Goal: Task Accomplishment & Management: Use online tool/utility

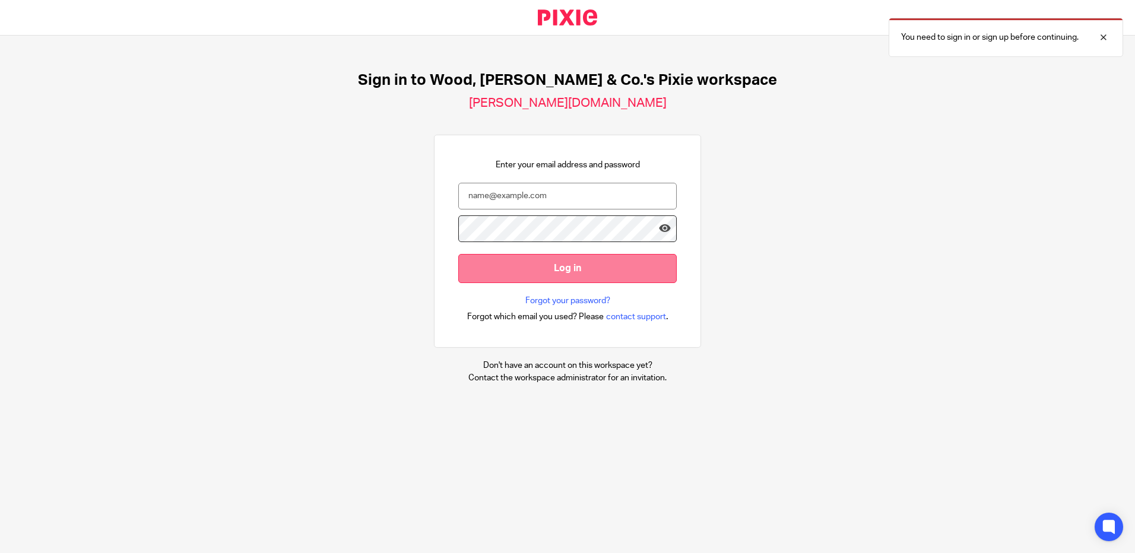
type input "[PERSON_NAME][EMAIL_ADDRESS][DOMAIN_NAME]"
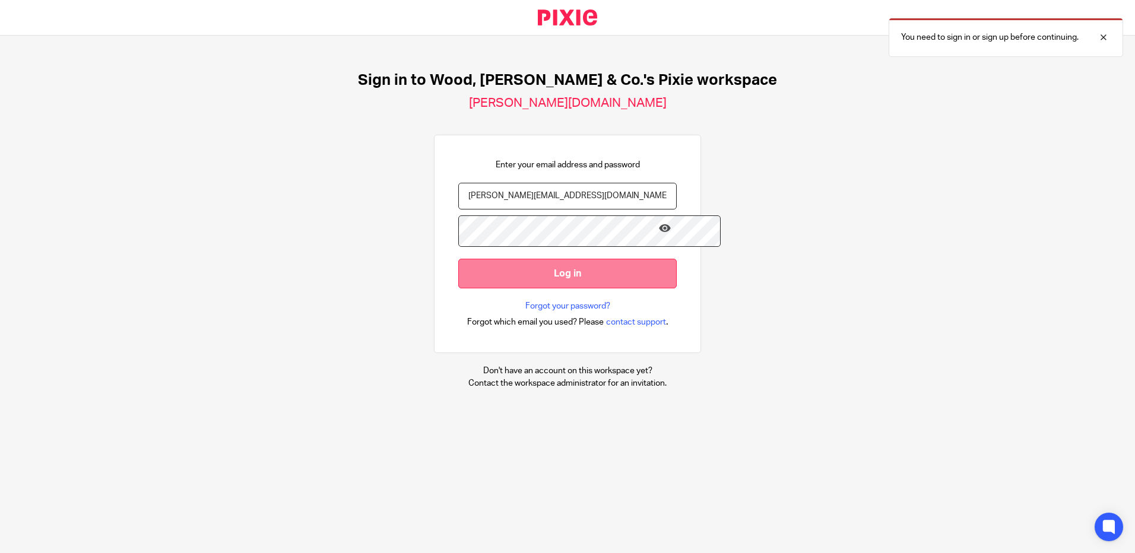
click at [615, 262] on input "Log in" at bounding box center [567, 273] width 218 height 29
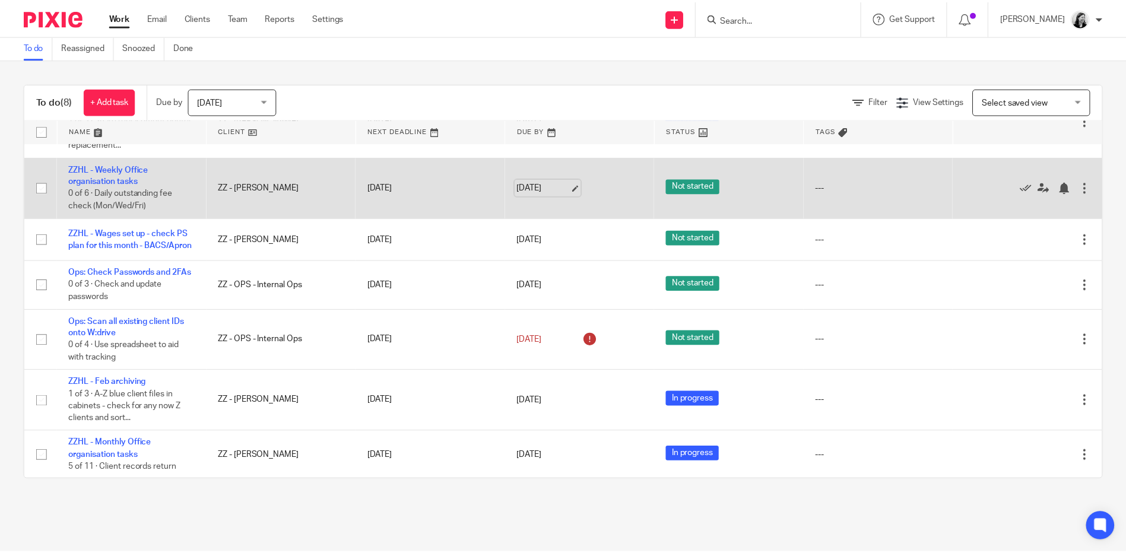
scroll to position [119, 0]
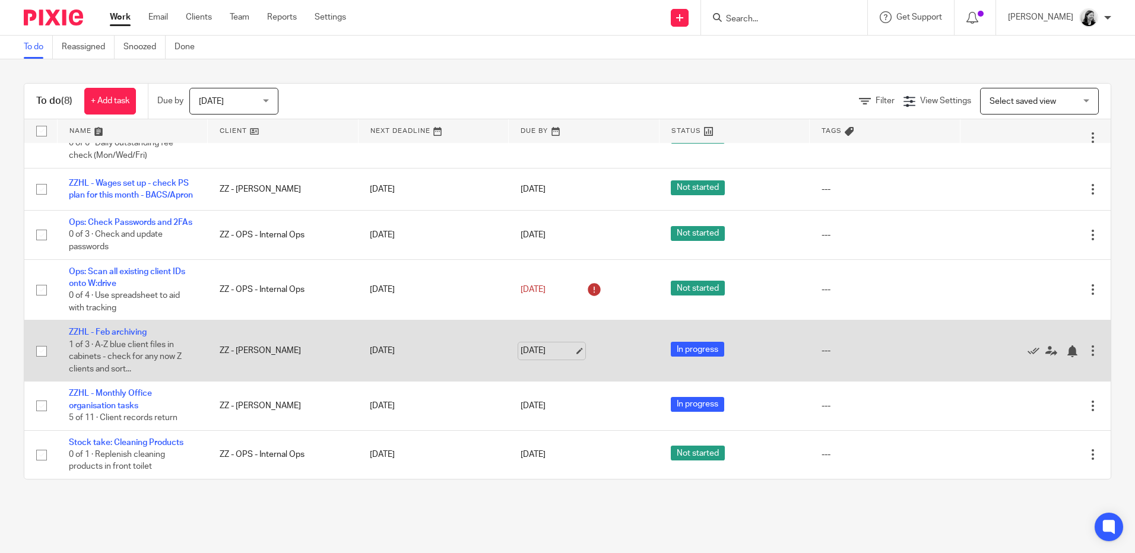
click at [539, 357] on link "27 Aug 2025" at bounding box center [546, 351] width 53 height 12
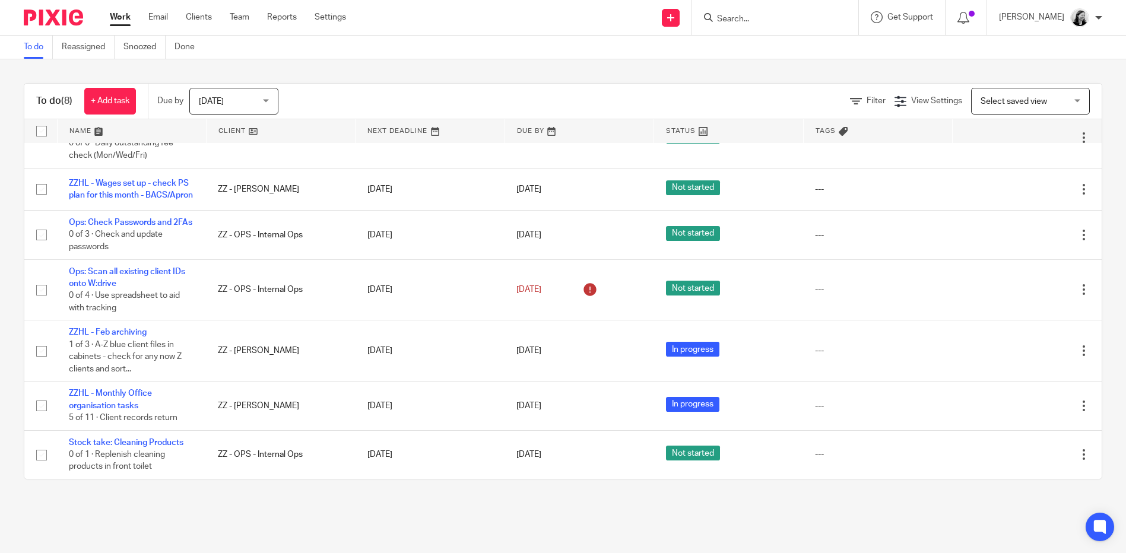
scroll to position [0, 0]
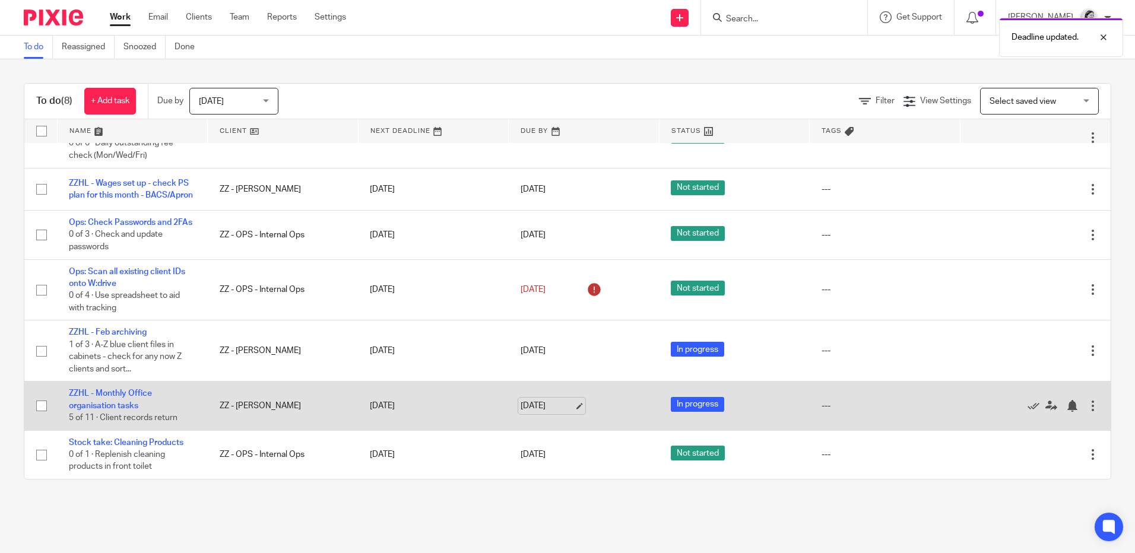
click at [521, 412] on link "27 Aug 2025" at bounding box center [546, 406] width 53 height 12
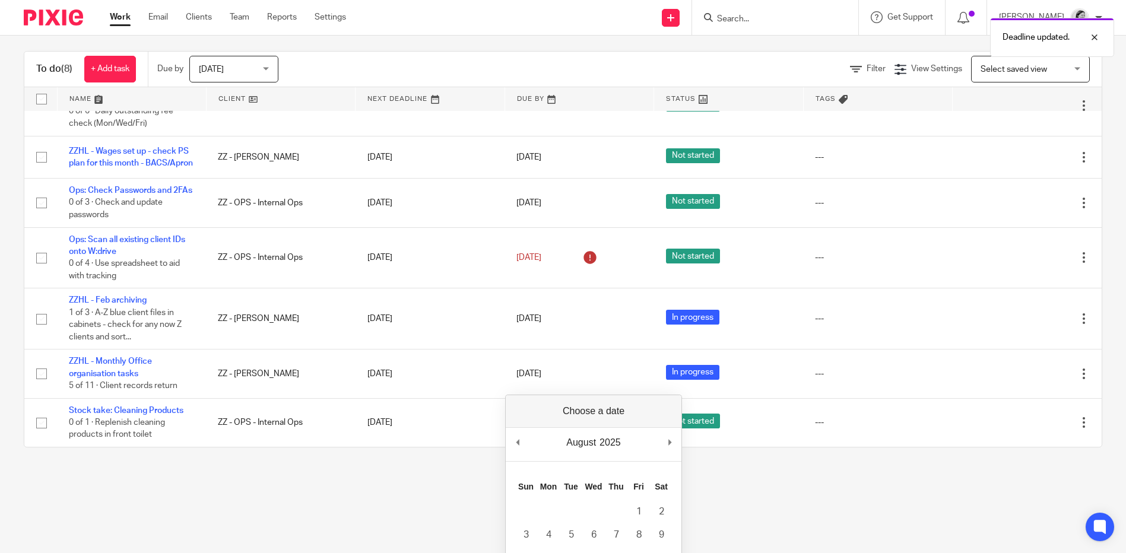
scroll to position [119, 0]
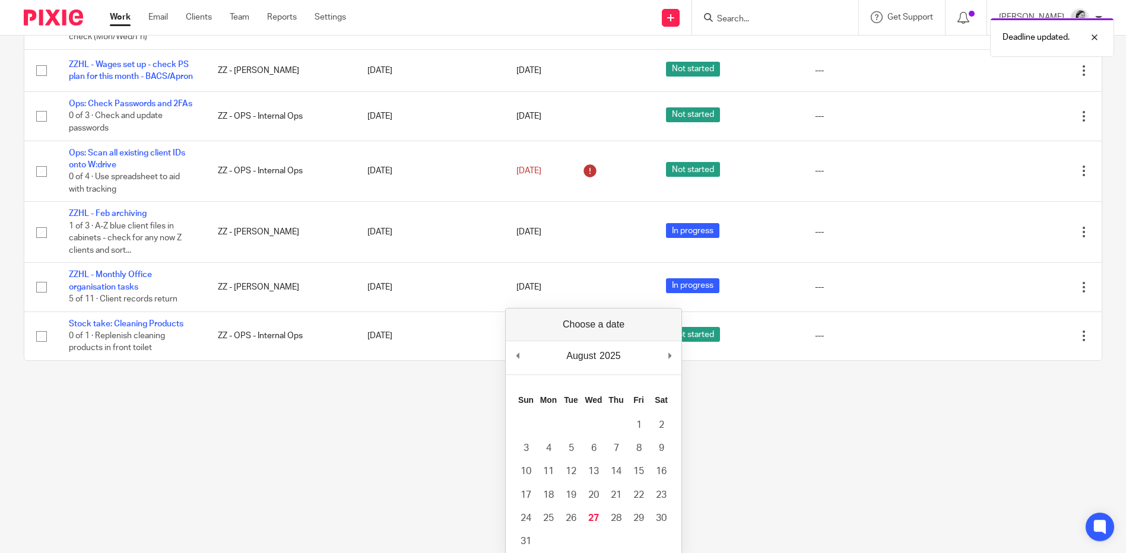
click at [356, 412] on main "To do Reassigned Snoozed Done To do (8) + Add task Due by Today Today Today Tom…" at bounding box center [563, 157] width 1126 height 553
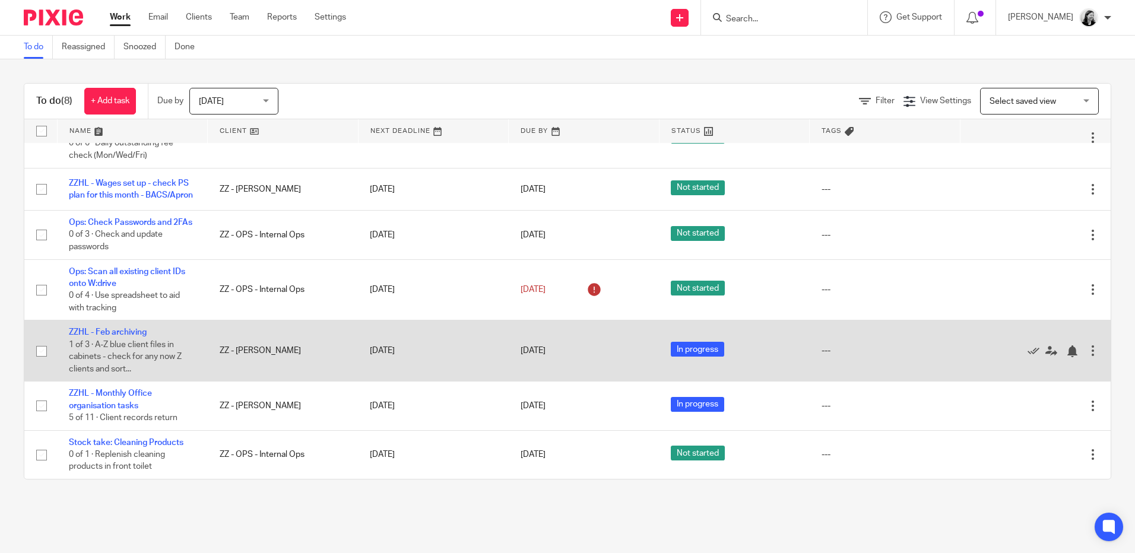
scroll to position [128, 0]
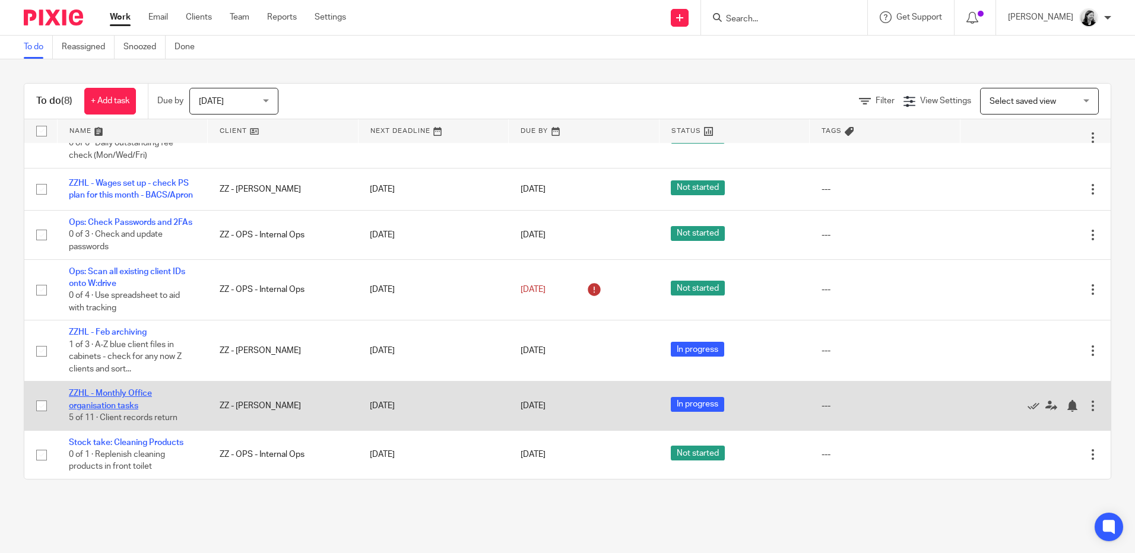
click at [108, 402] on link "ZZHL - Monthly Office organisation tasks" at bounding box center [110, 399] width 83 height 20
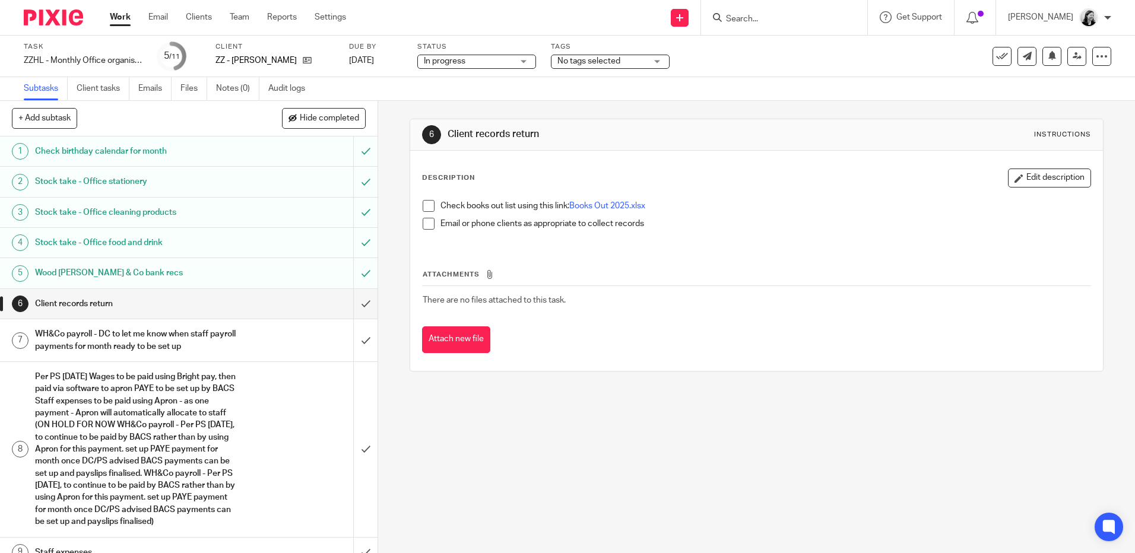
click at [122, 15] on link "Work" at bounding box center [120, 17] width 21 height 12
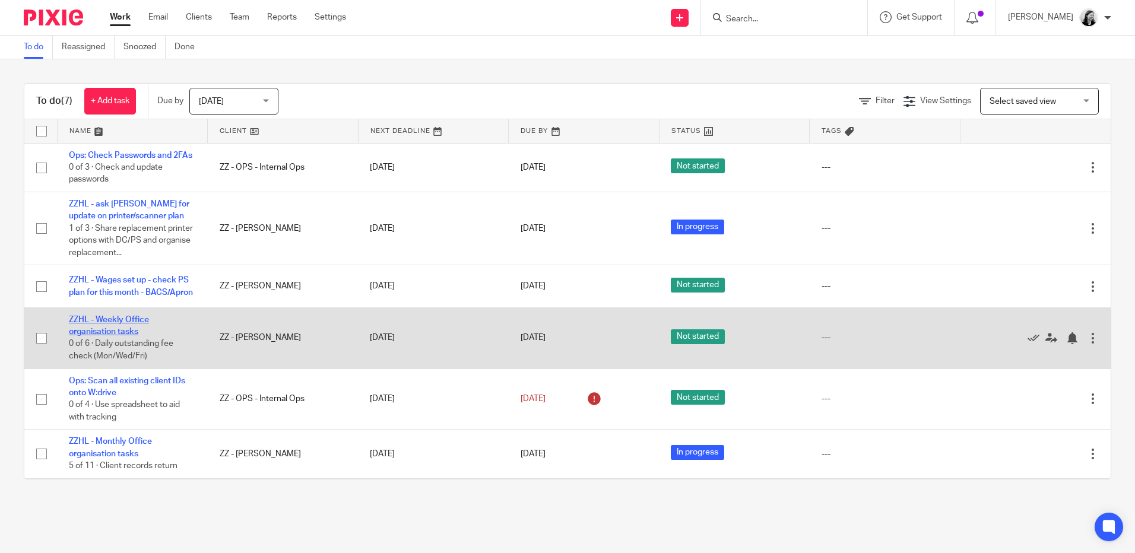
click at [119, 335] on link "ZZHL - Weekly Office organisation tasks" at bounding box center [109, 326] width 80 height 20
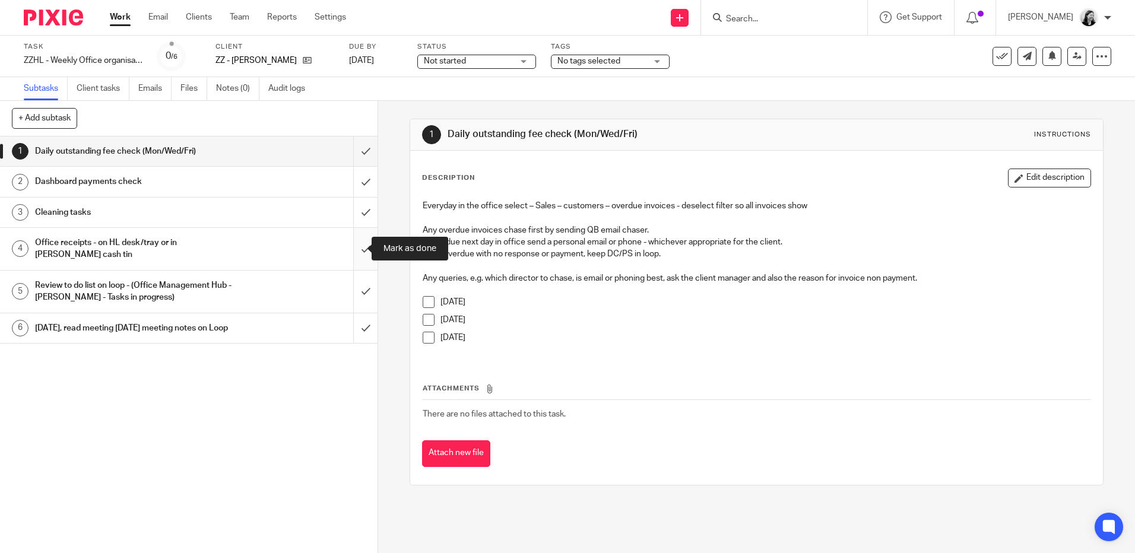
click at [351, 246] on input "submit" at bounding box center [188, 249] width 377 height 42
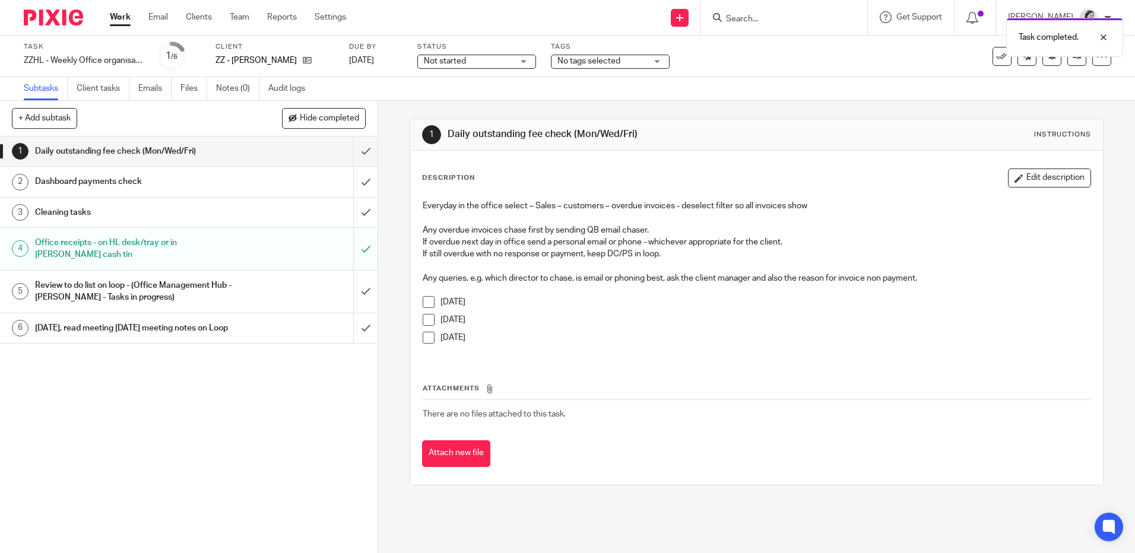
click at [124, 15] on link "Work" at bounding box center [120, 17] width 21 height 12
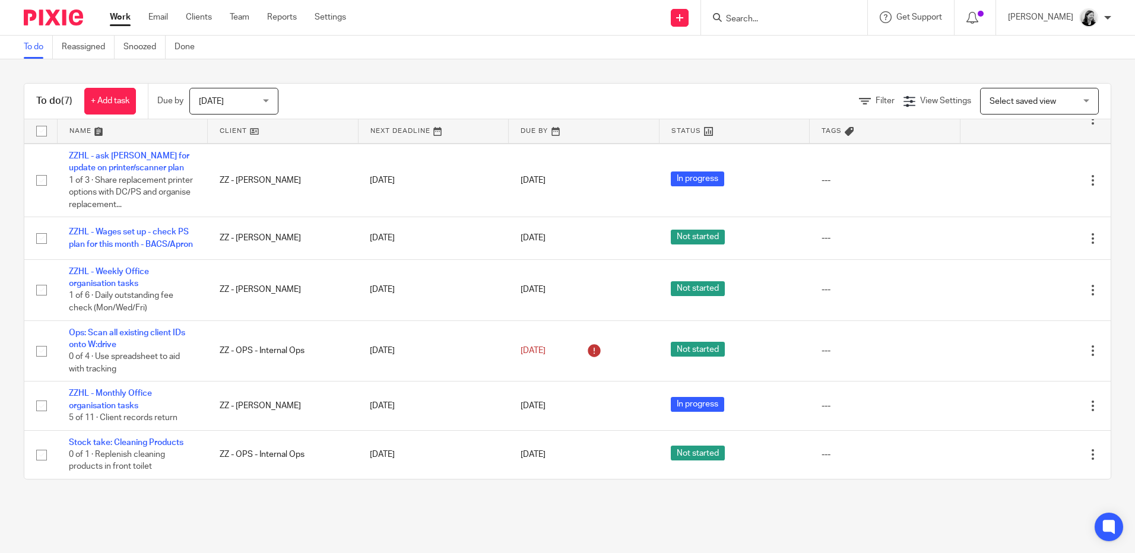
scroll to position [66, 0]
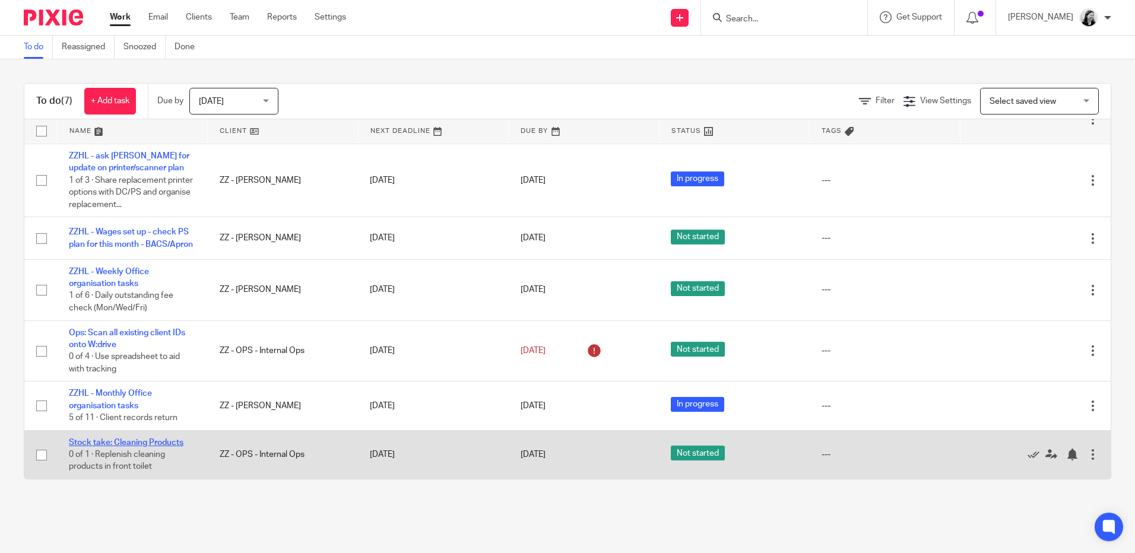
click at [151, 440] on link "Stock take: Cleaning Products" at bounding box center [126, 443] width 115 height 8
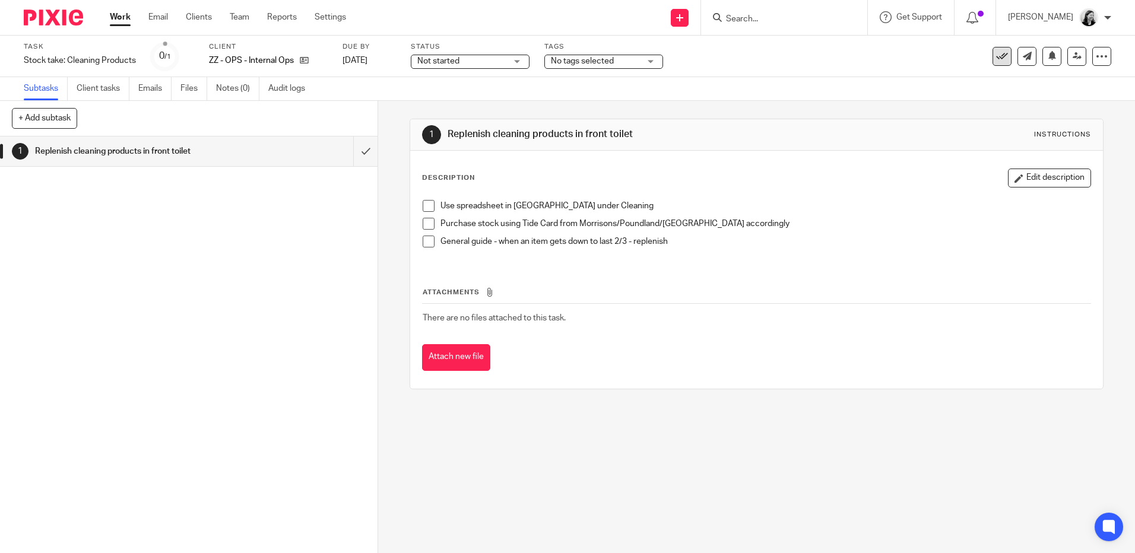
click at [996, 56] on icon at bounding box center [1002, 56] width 12 height 12
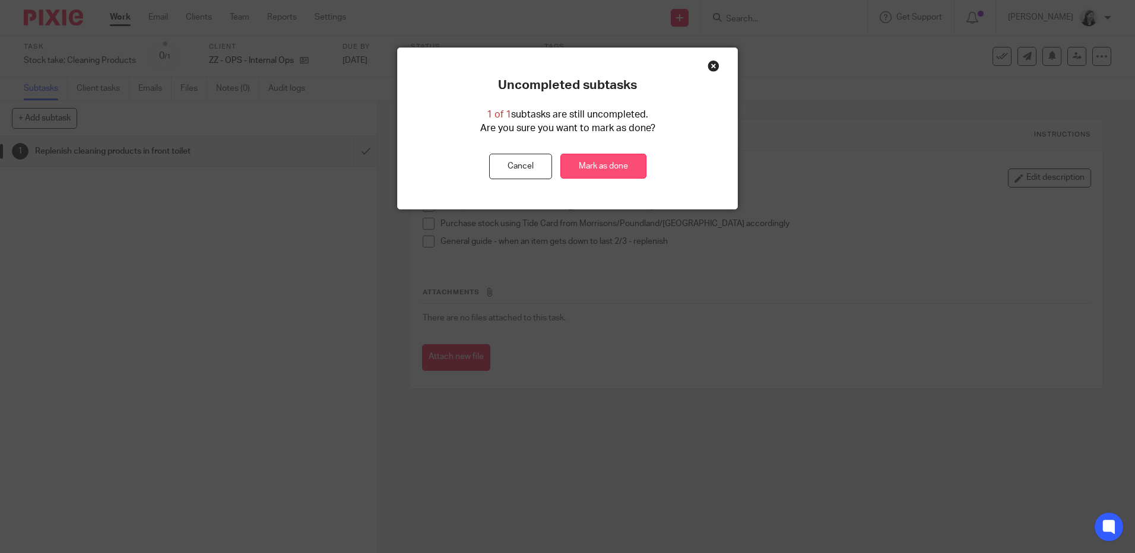
click at [636, 160] on link "Mark as done" at bounding box center [603, 167] width 86 height 26
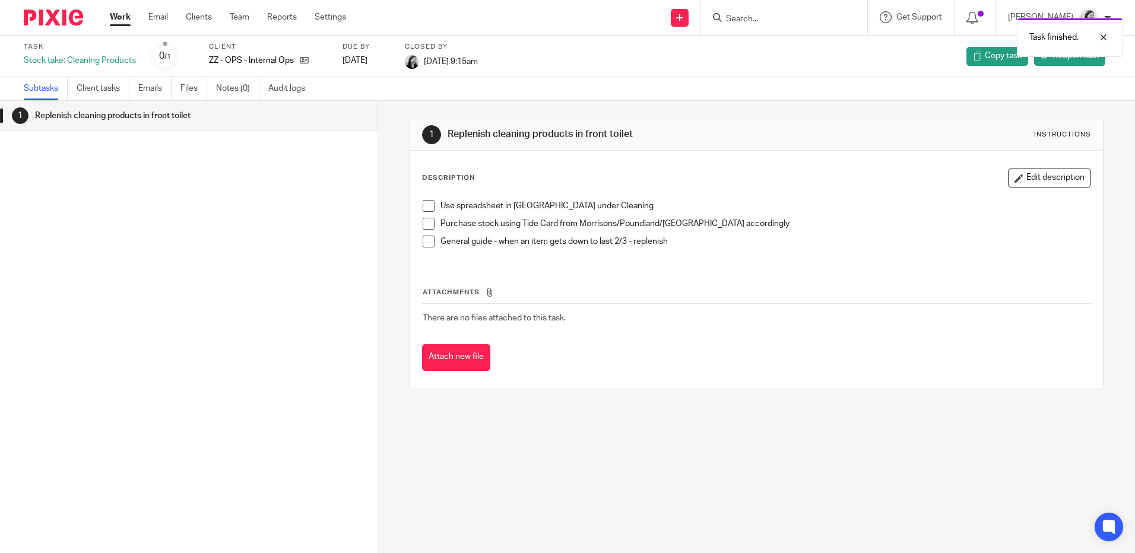
click at [126, 15] on link "Work" at bounding box center [120, 17] width 21 height 12
